Goal: Find specific page/section: Find specific page/section

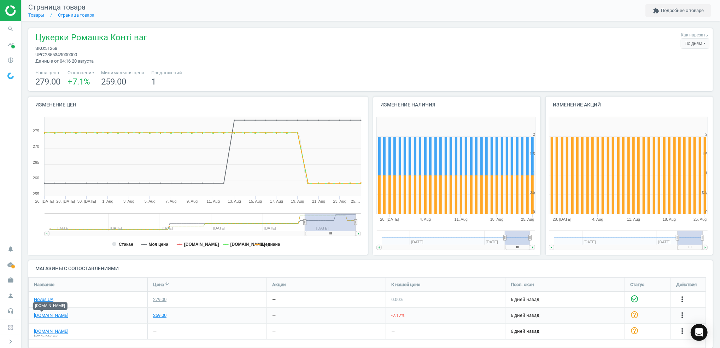
scroll to position [85, 692]
click at [10, 23] on icon "search" at bounding box center [10, 28] width 13 height 13
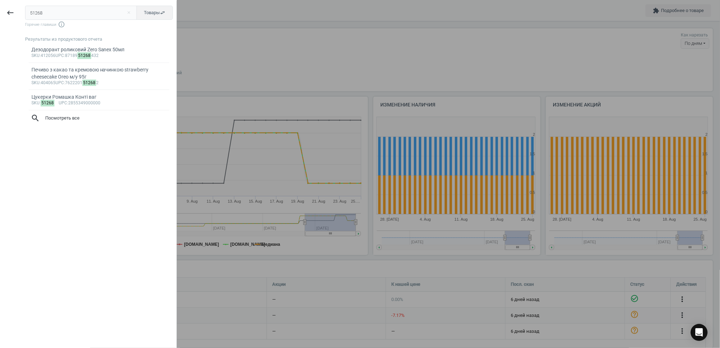
drag, startPoint x: 44, startPoint y: 12, endPoint x: 0, endPoint y: 20, distance: 44.6
click at [0, 20] on html "Group 2 Created with Sketch. ic/cloud_download/grey600 Created with Sketch. gra…" at bounding box center [360, 174] width 720 height 348
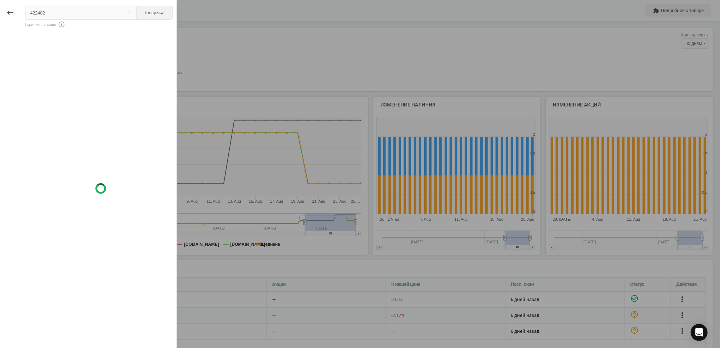
type input "422402"
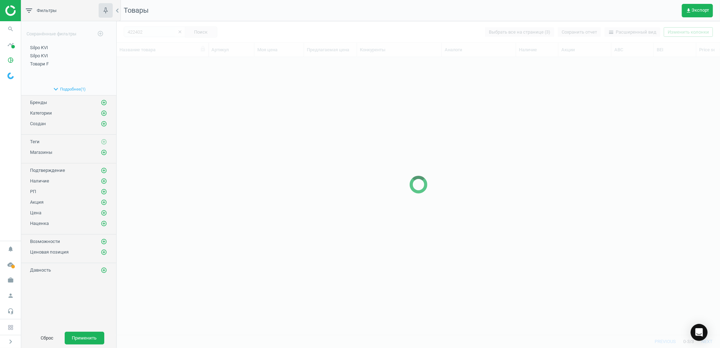
scroll to position [263, 596]
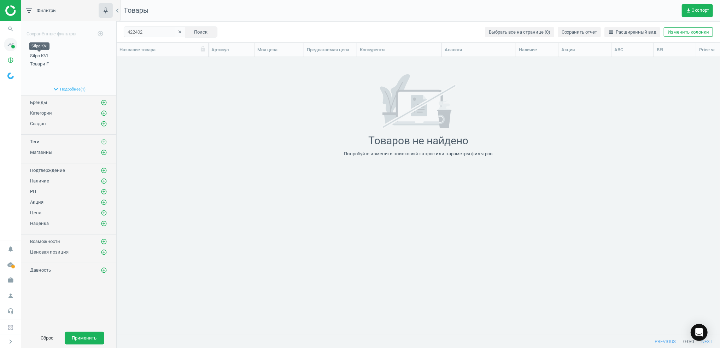
scroll to position [263, 596]
click at [10, 28] on icon "search" at bounding box center [10, 28] width 13 height 13
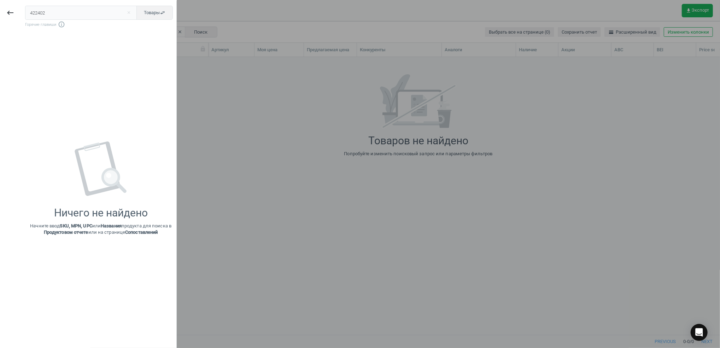
drag, startPoint x: 54, startPoint y: 14, endPoint x: 0, endPoint y: 14, distance: 54.4
click at [0, 14] on html "Group 2 Created with Sketch. ic/cloud_download/grey600 Created with Sketch. gra…" at bounding box center [360, 174] width 720 height 348
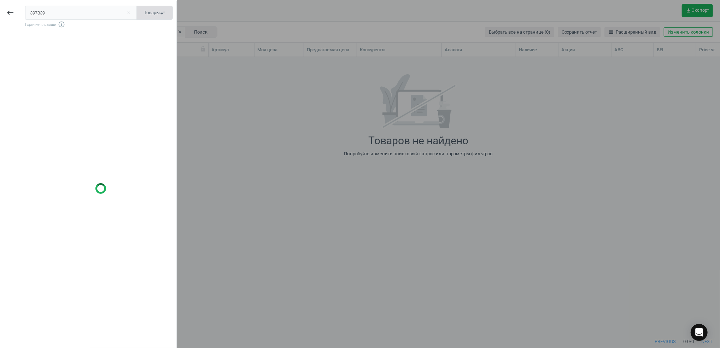
type input "397839"
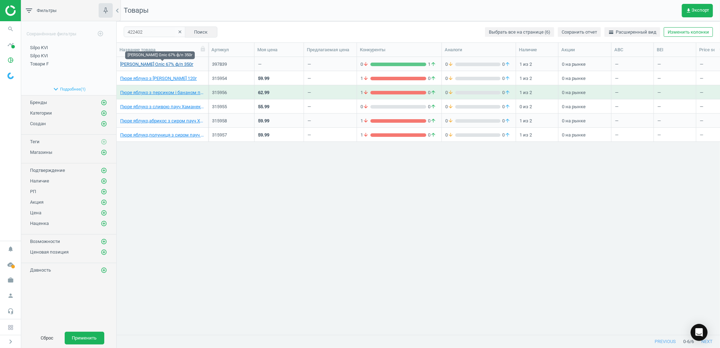
click at [150, 63] on link "[PERSON_NAME] Оліс 67% ф/п 350г" at bounding box center [156, 64] width 73 height 6
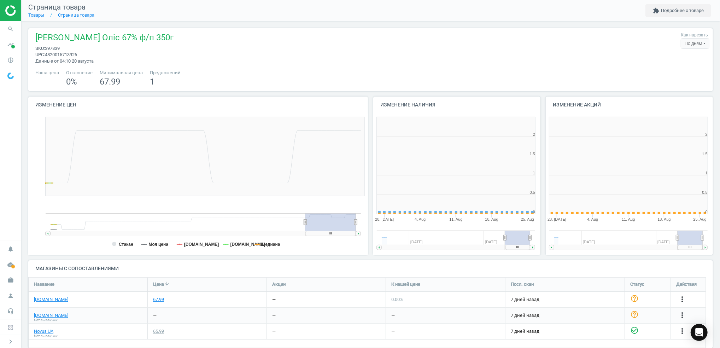
scroll to position [156, 180]
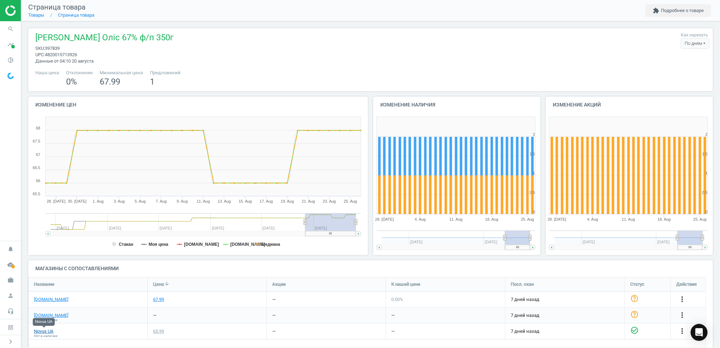
click at [42, 330] on link "Novus UA" at bounding box center [43, 331] width 19 height 6
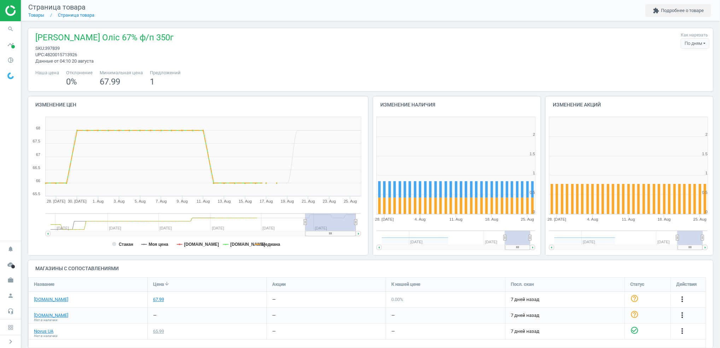
scroll to position [156, 180]
